Goal: Task Accomplishment & Management: Manage account settings

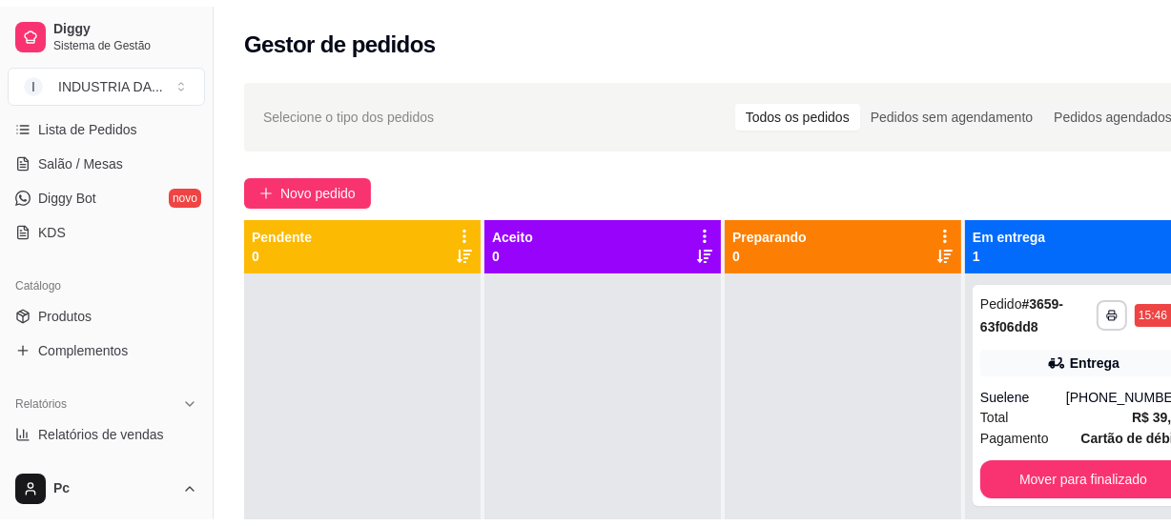
scroll to position [346, 0]
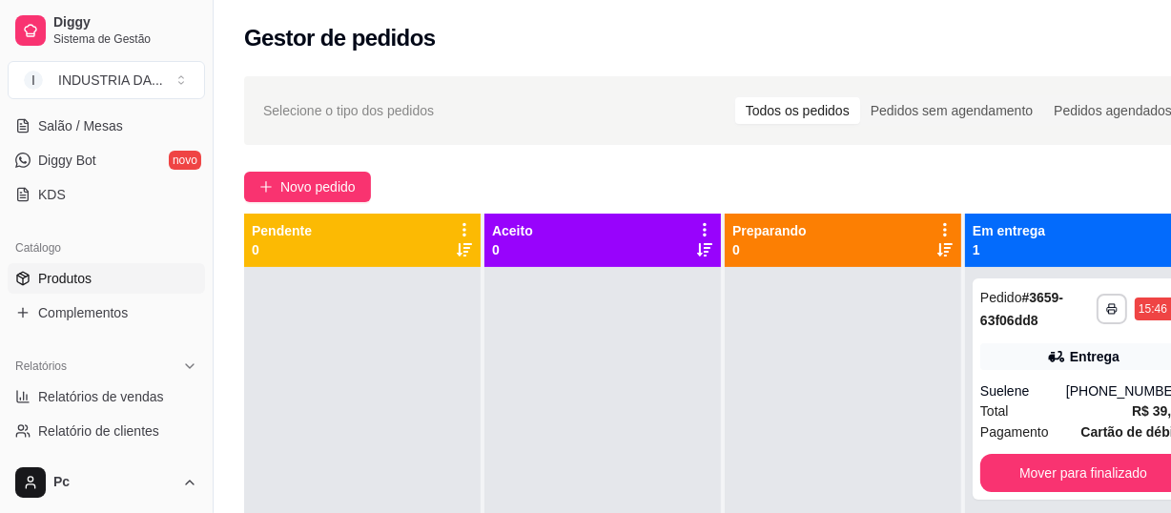
click at [76, 286] on span "Produtos" at bounding box center [64, 278] width 53 height 19
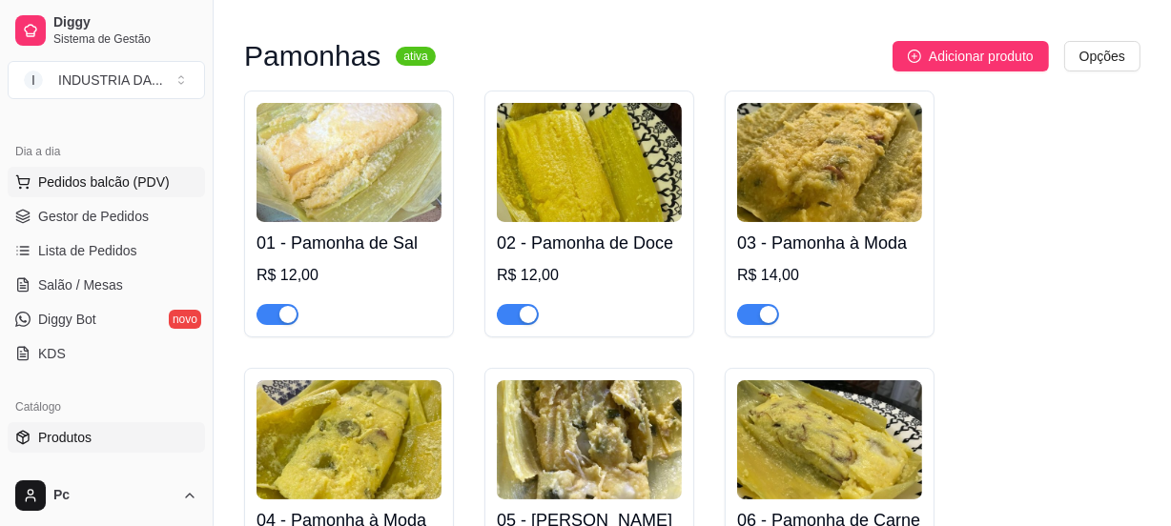
scroll to position [173, 0]
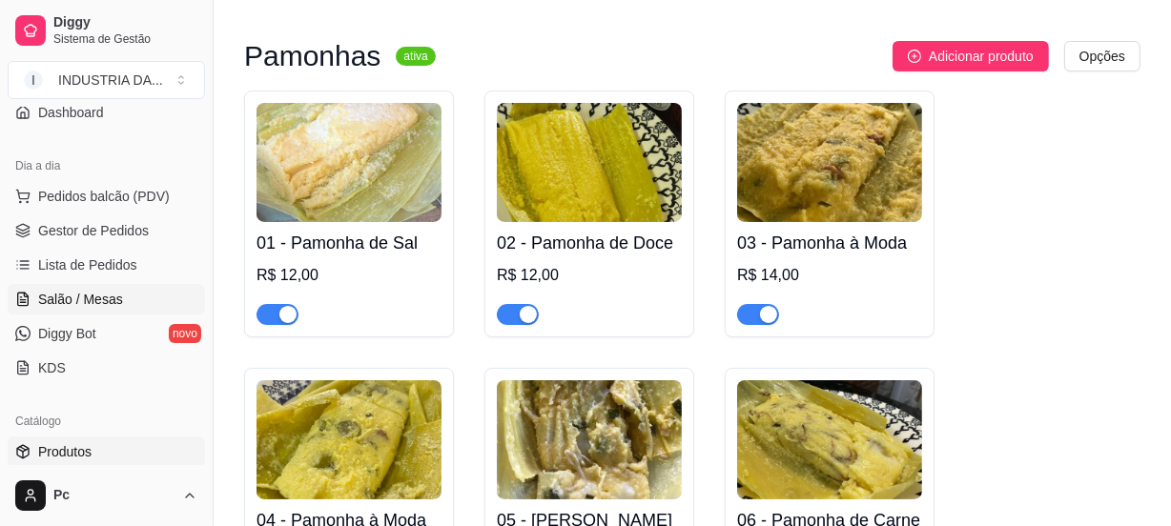
click at [113, 311] on link "Salão / Mesas" at bounding box center [106, 299] width 197 height 31
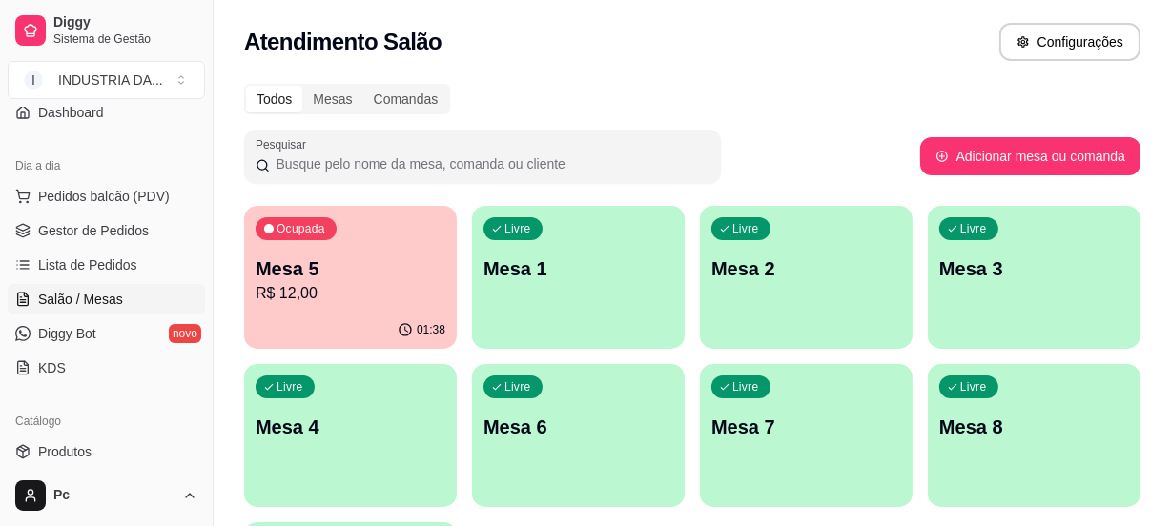
click at [409, 237] on div "Ocupada Mesa 5 R$ 12,00" at bounding box center [350, 259] width 213 height 106
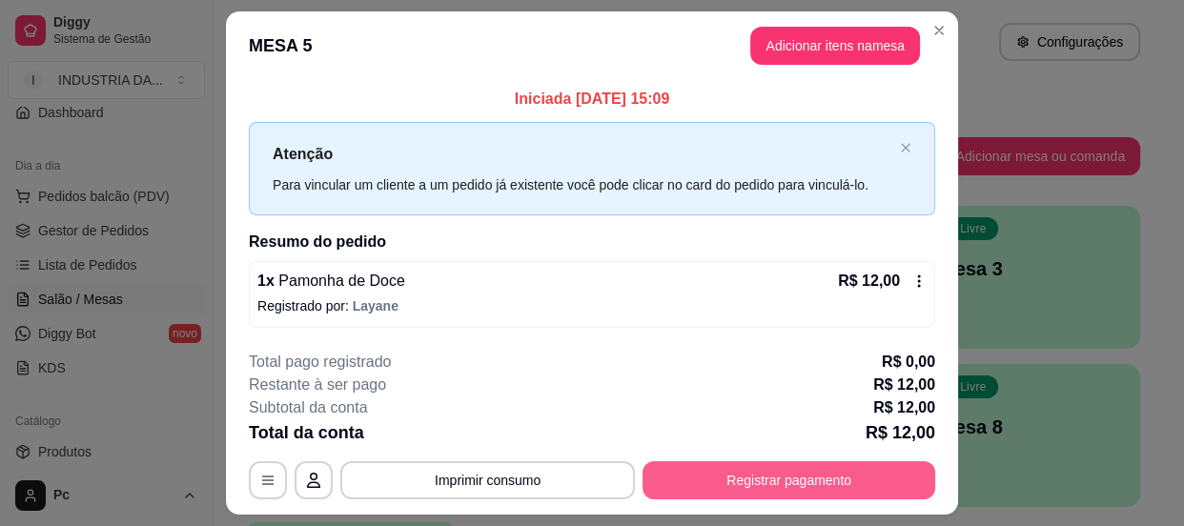
click at [758, 487] on button "Registrar pagamento" at bounding box center [789, 480] width 293 height 38
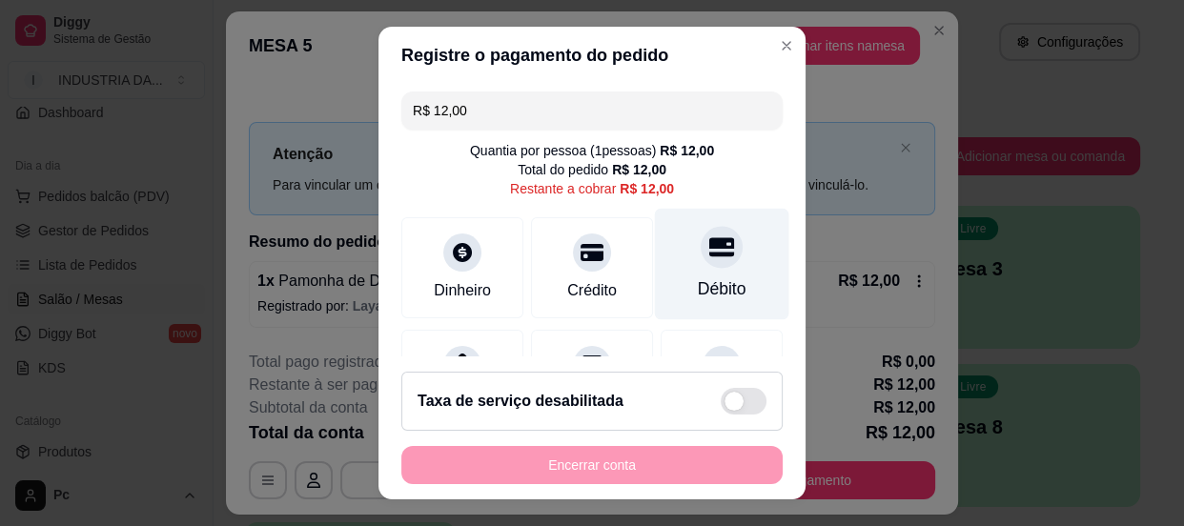
click at [698, 283] on div "Débito" at bounding box center [722, 289] width 49 height 25
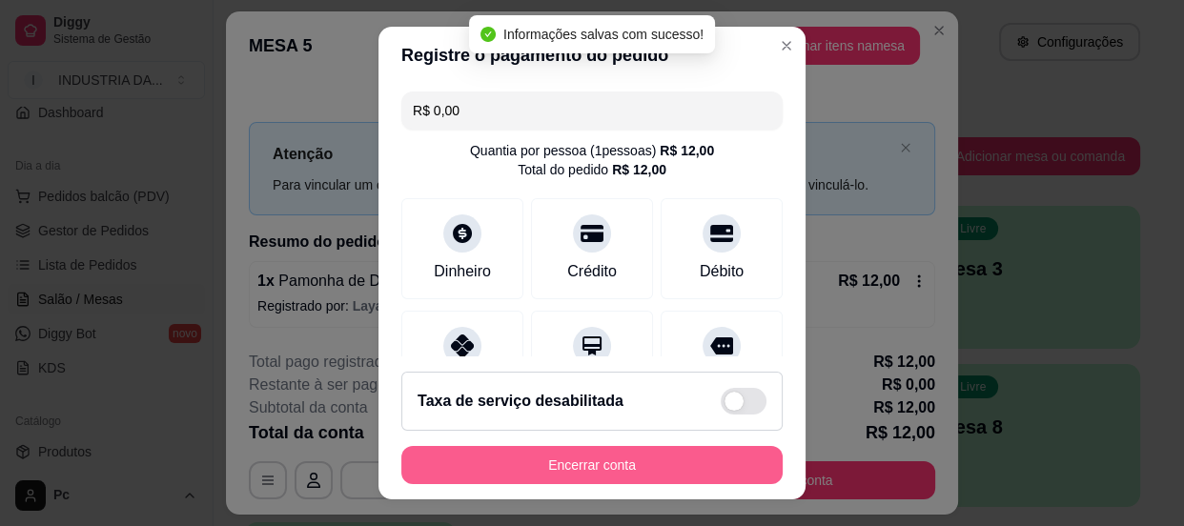
type input "R$ 0,00"
click at [638, 462] on button "Encerrar conta" at bounding box center [591, 465] width 381 height 38
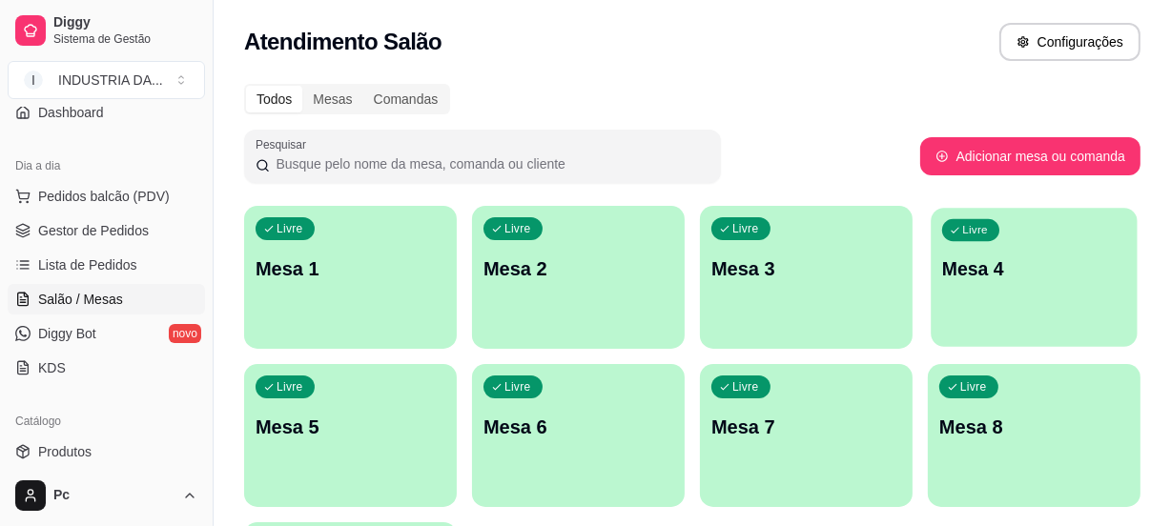
click at [972, 237] on p "Livre" at bounding box center [975, 230] width 26 height 15
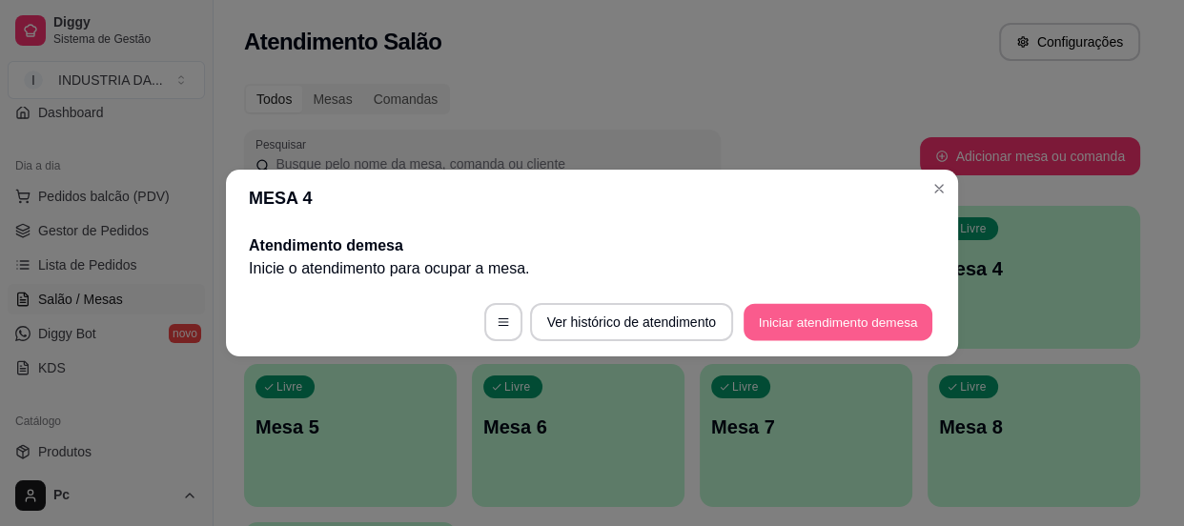
click at [791, 318] on button "Iniciar atendimento de mesa" at bounding box center [838, 322] width 189 height 37
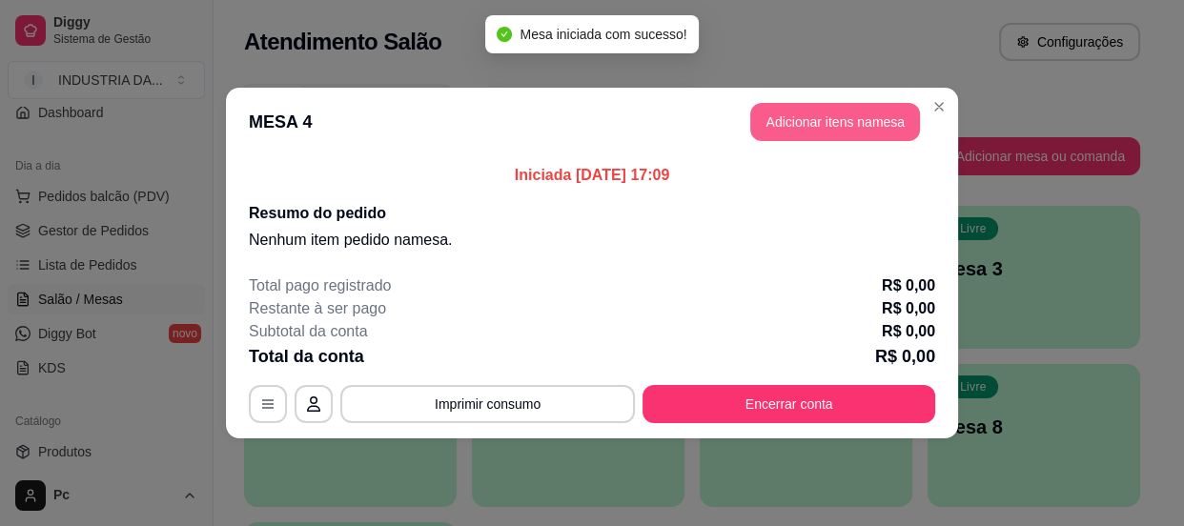
click at [796, 129] on button "Adicionar itens na mesa" at bounding box center [835, 122] width 170 height 38
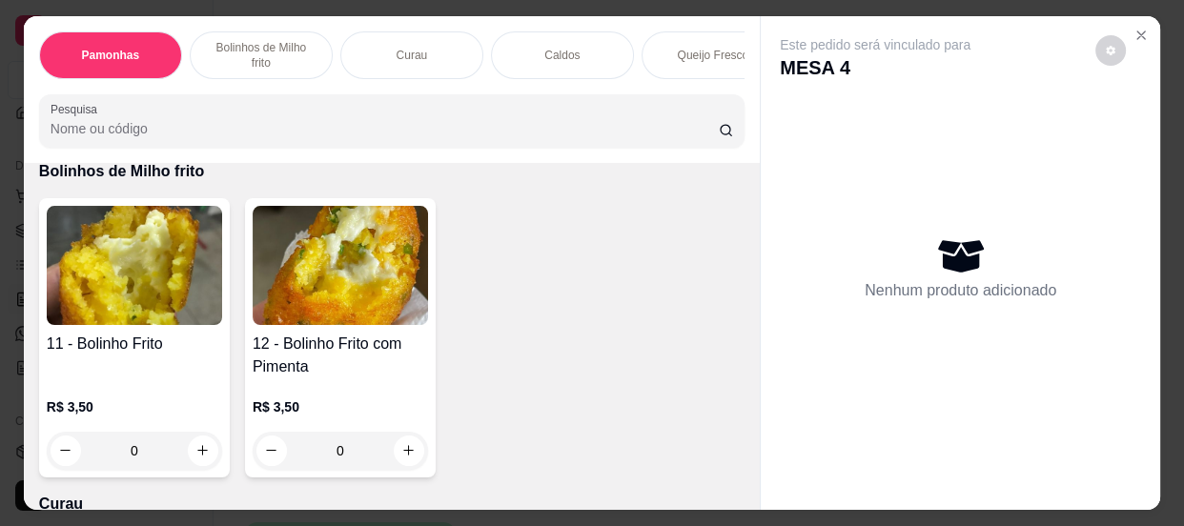
scroll to position [780, 0]
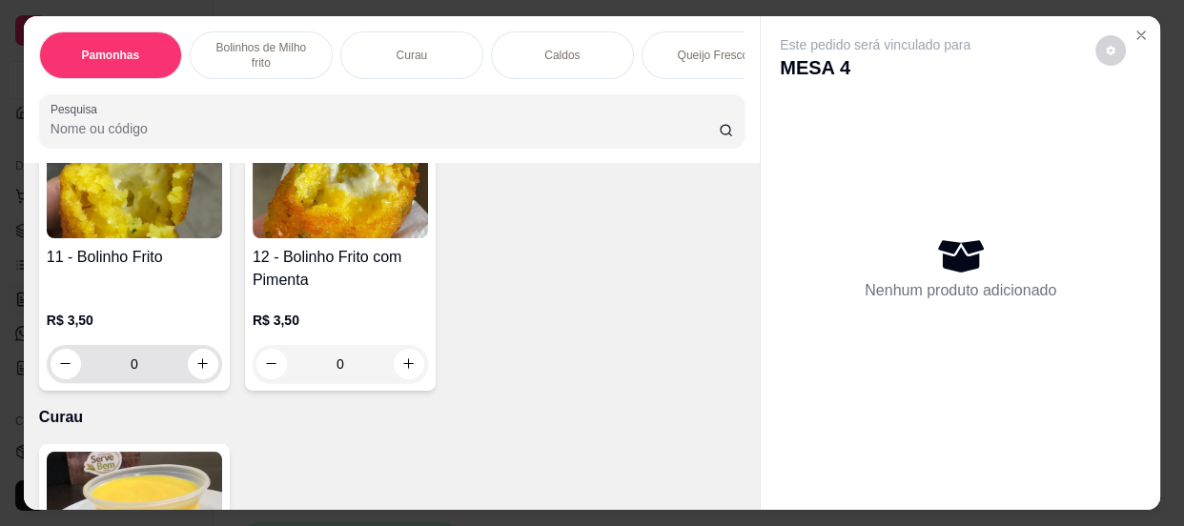
click at [153, 369] on input "0" at bounding box center [134, 364] width 107 height 38
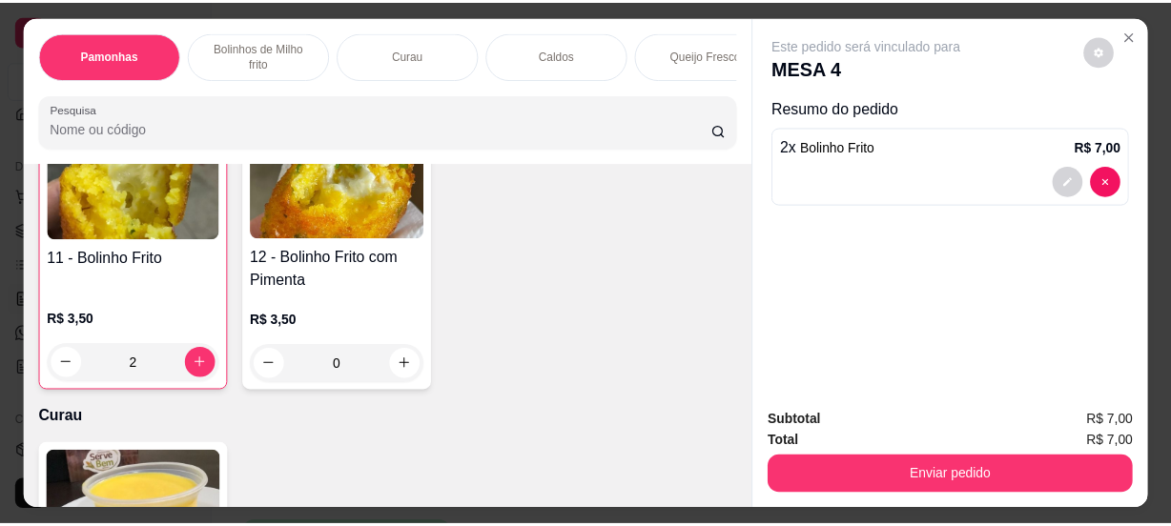
scroll to position [781, 0]
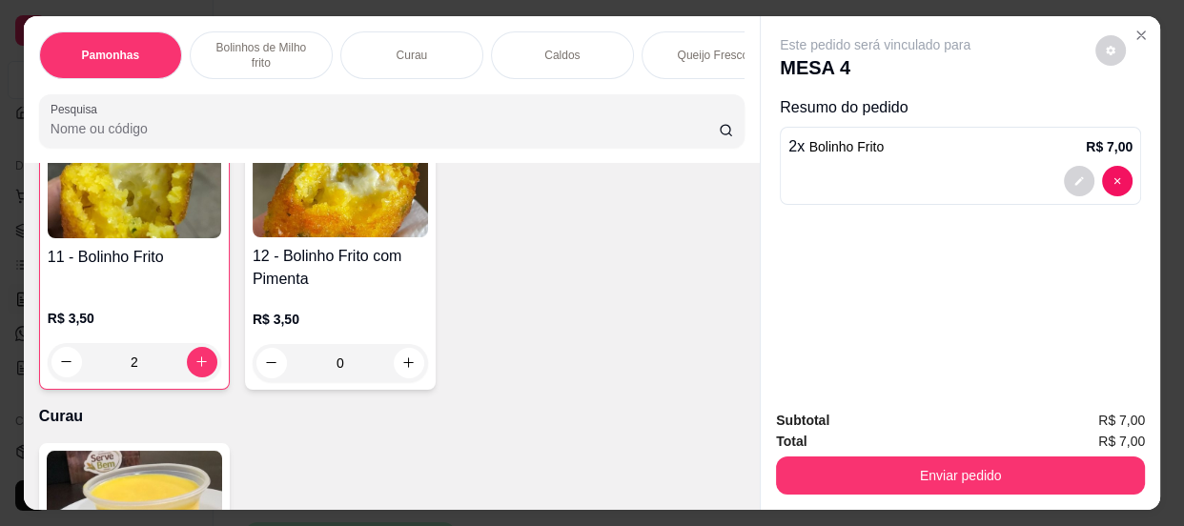
type input "2"
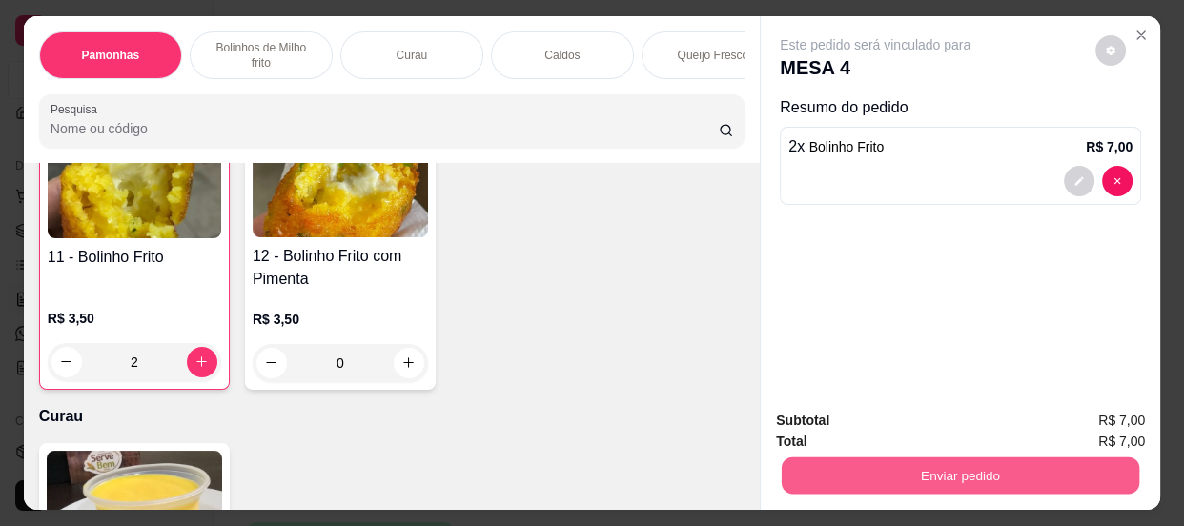
click at [953, 458] on button "Enviar pedido" at bounding box center [961, 476] width 358 height 37
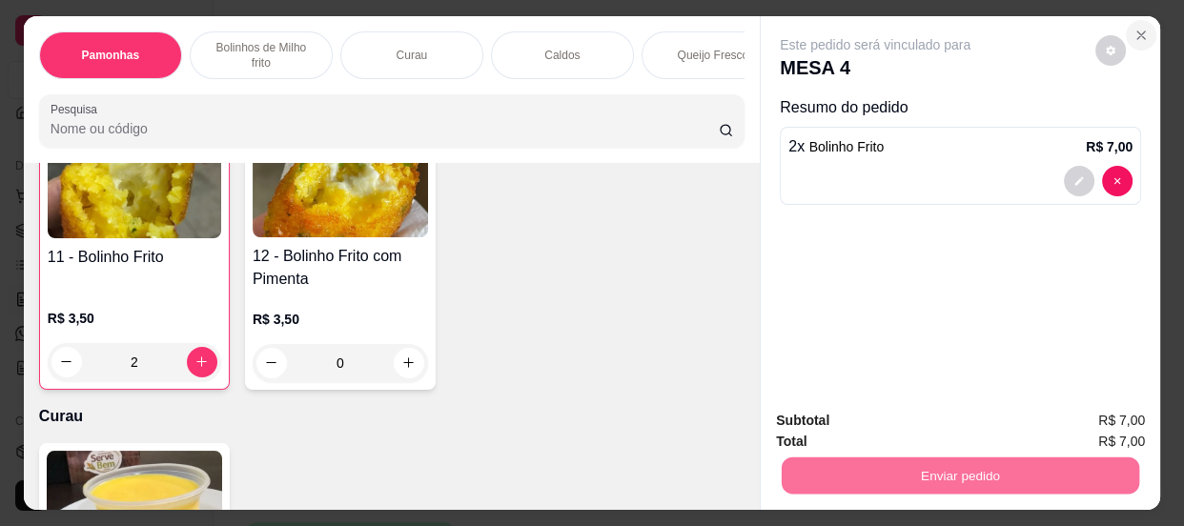
click at [1134, 32] on icon "Close" at bounding box center [1141, 35] width 15 height 15
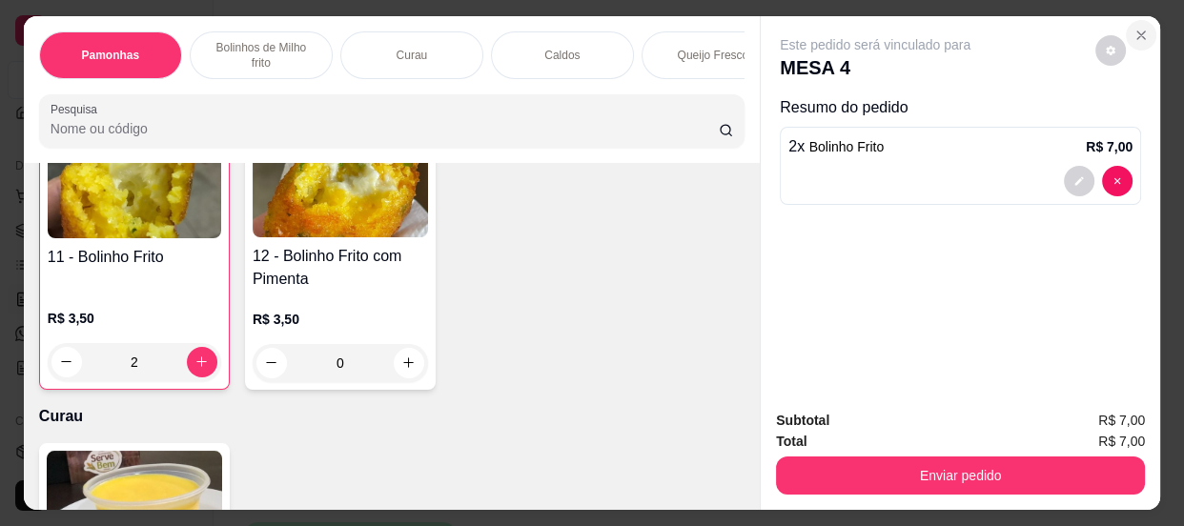
click at [1134, 32] on icon "Close" at bounding box center [1141, 35] width 15 height 15
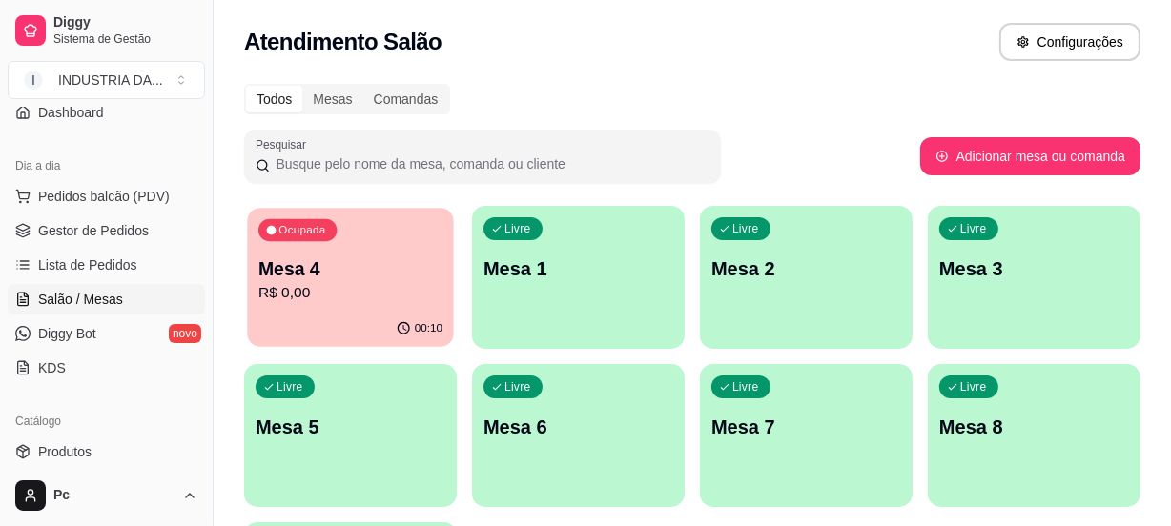
click at [400, 266] on p "Mesa 4" at bounding box center [350, 269] width 184 height 26
click at [400, 266] on body "Diggy Sistema de Gestão I INDUSTRIA DA ... Loja aberta Diggy Pro + 15 Renovação…" at bounding box center [585, 263] width 1171 height 526
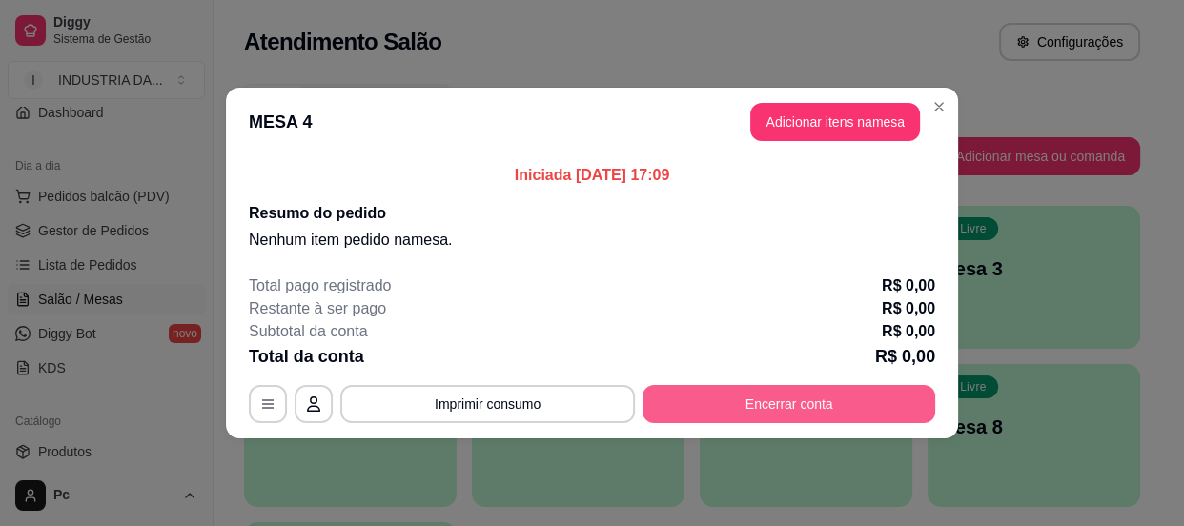
click at [767, 420] on button "Encerrar conta" at bounding box center [789, 404] width 293 height 38
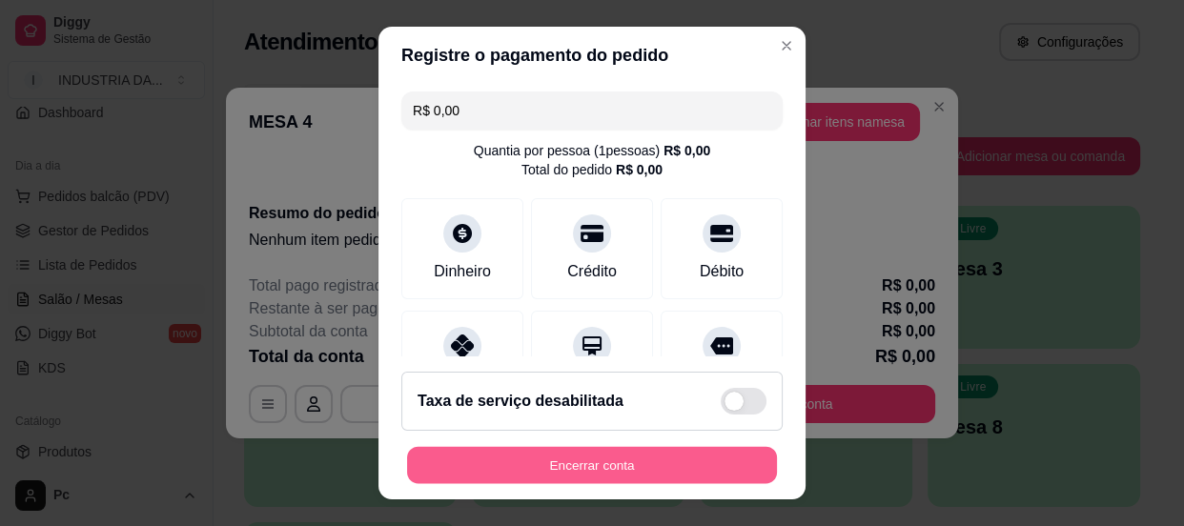
click at [695, 461] on button "Encerrar conta" at bounding box center [592, 465] width 370 height 37
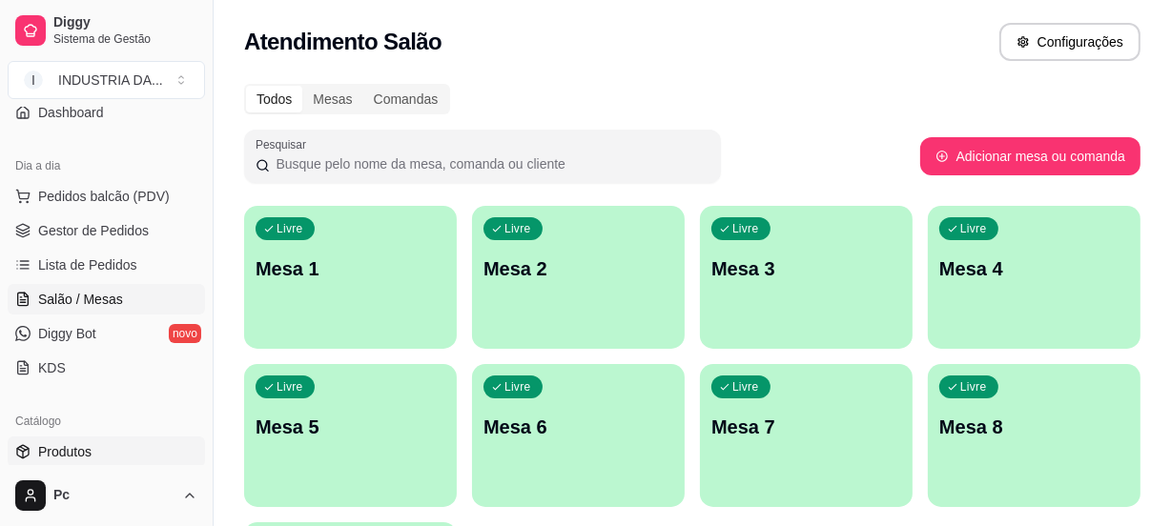
click at [69, 447] on span "Produtos" at bounding box center [64, 451] width 53 height 19
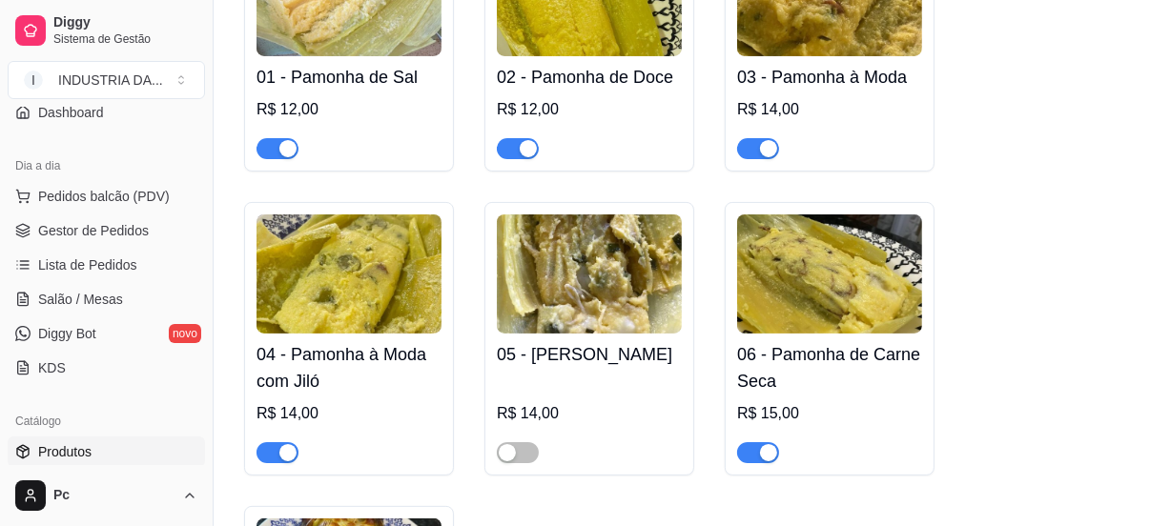
scroll to position [433, 0]
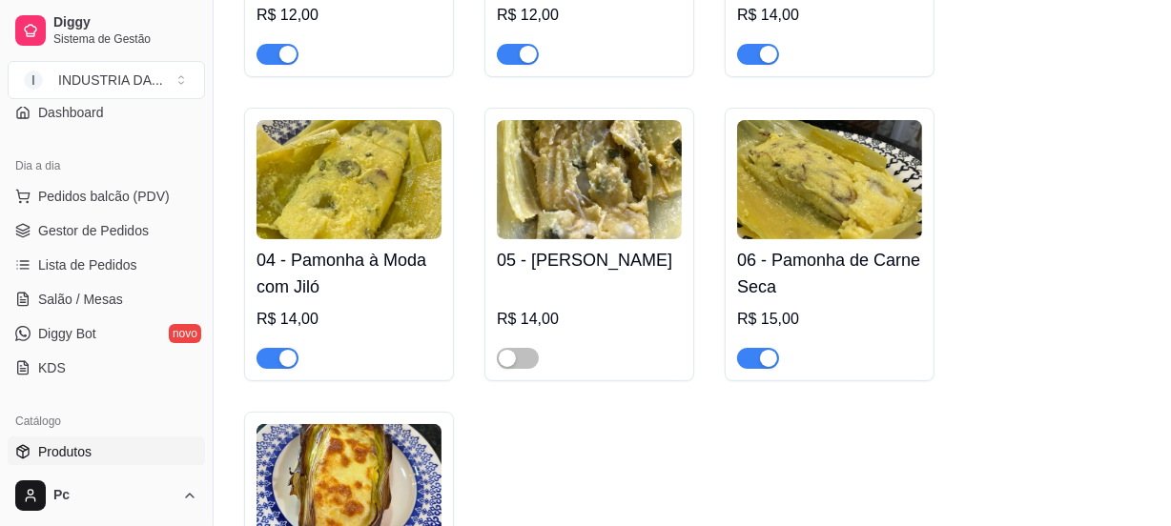
click at [766, 353] on div "button" at bounding box center [768, 358] width 17 height 17
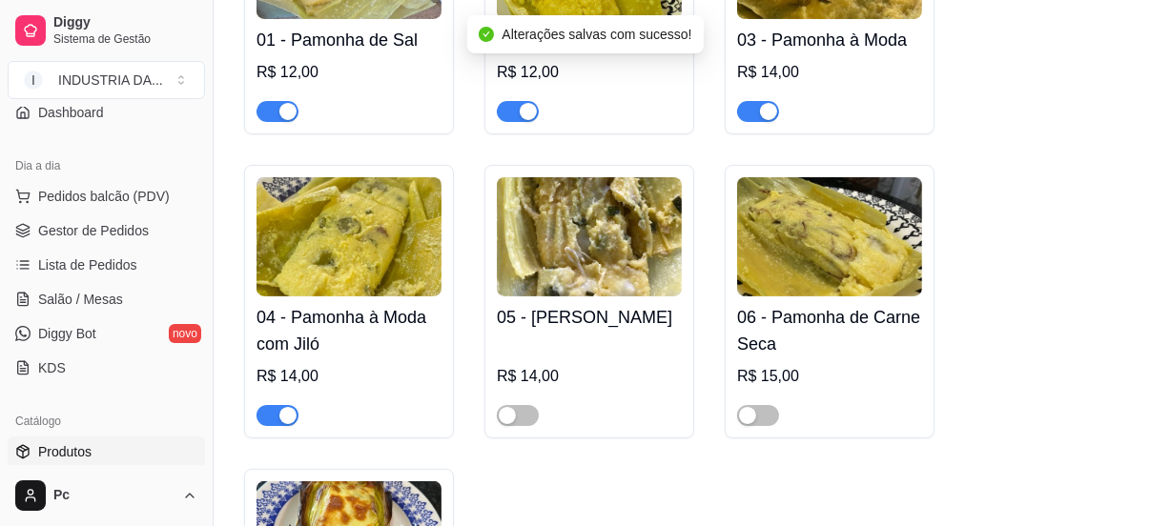
scroll to position [346, 0]
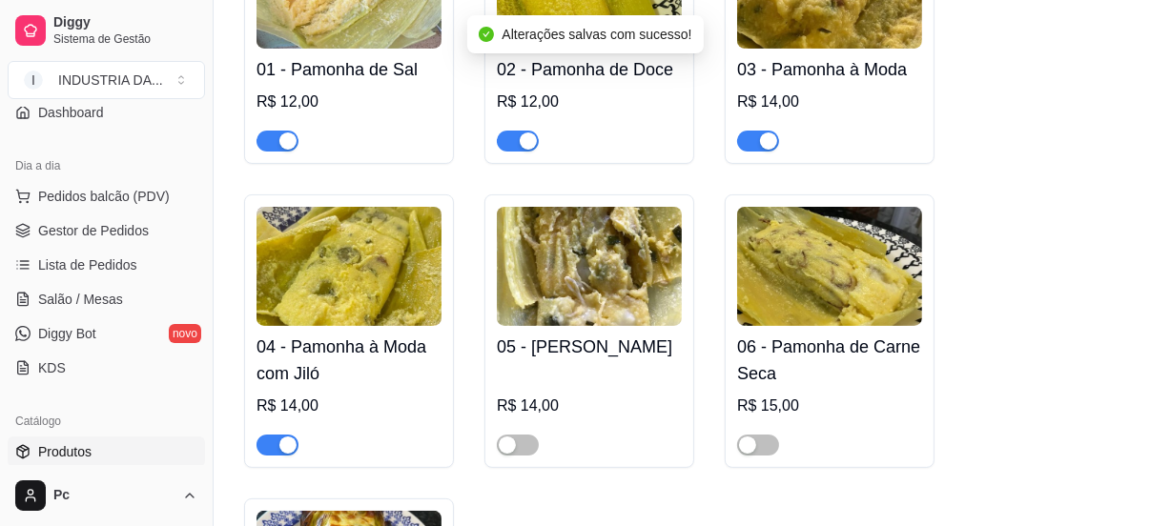
click at [507, 138] on span "button" at bounding box center [518, 141] width 42 height 21
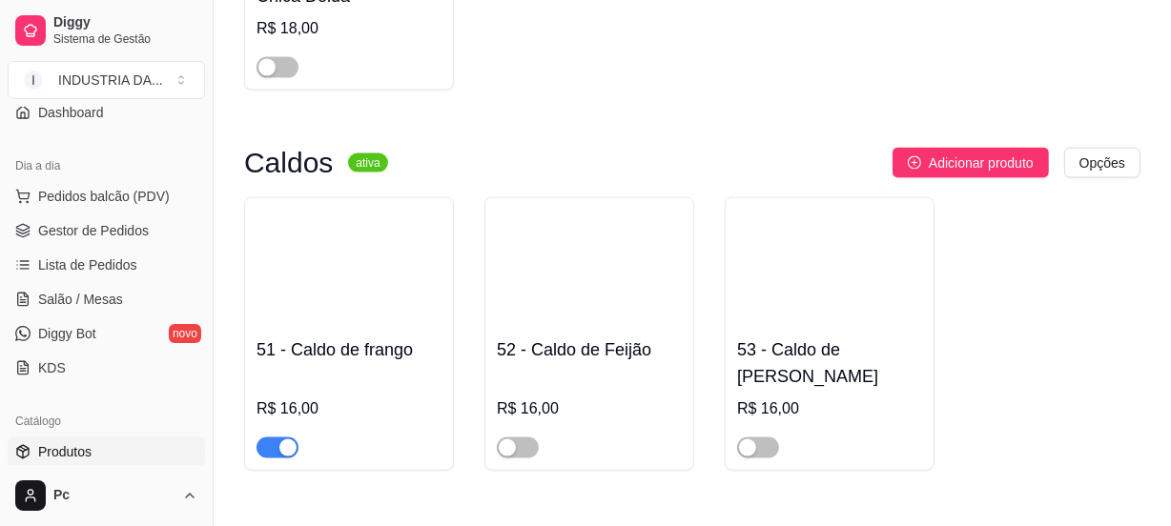
scroll to position [2253, 0]
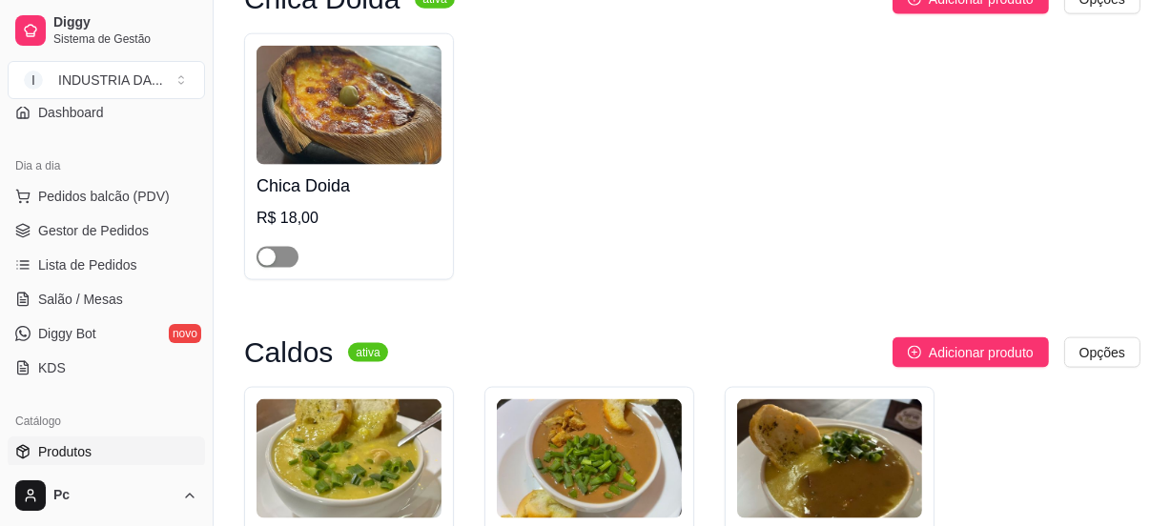
click at [282, 267] on span "button" at bounding box center [277, 257] width 42 height 21
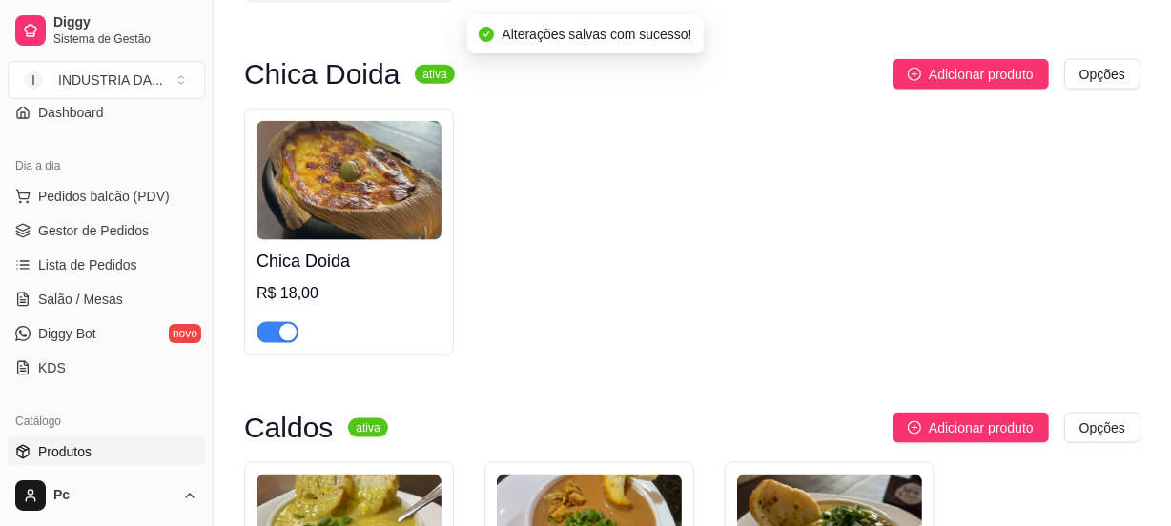
scroll to position [2080, 0]
